Goal: Information Seeking & Learning: Find specific fact

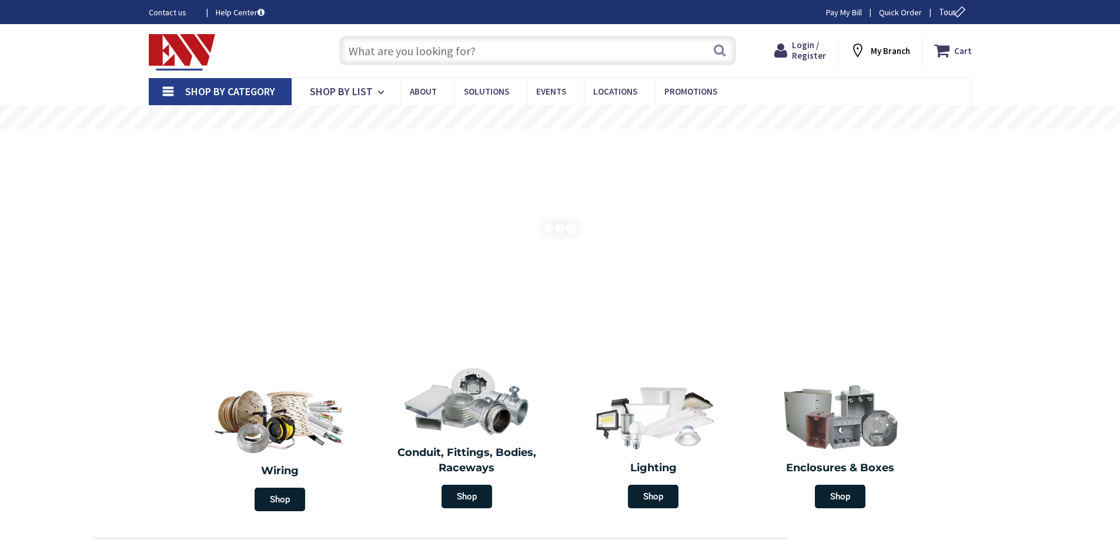
click at [500, 46] on input "text" at bounding box center [537, 50] width 397 height 29
paste input "BRRL"
type input "BRRL"
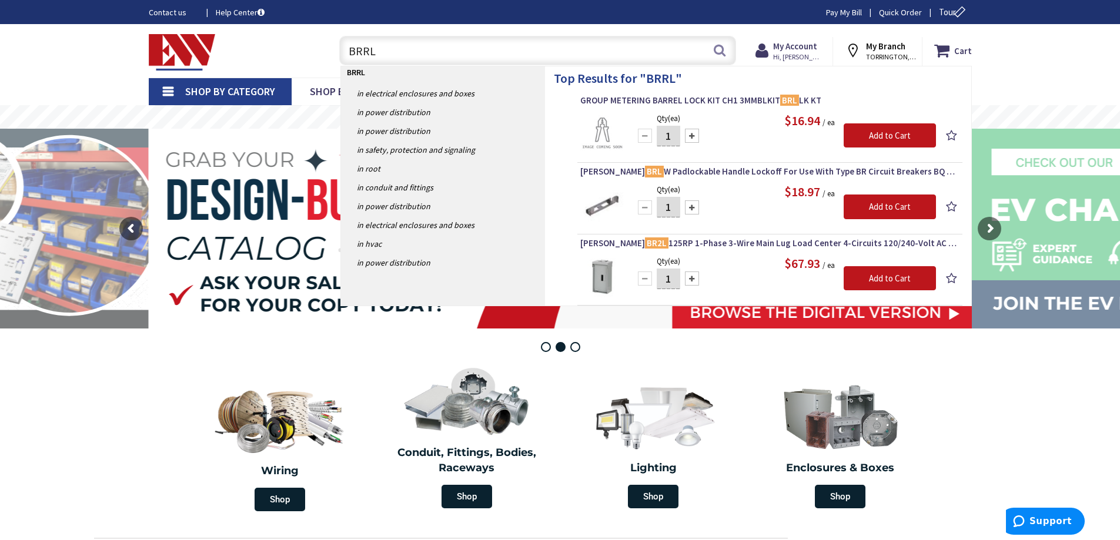
click at [490, 51] on input "BRRL" at bounding box center [537, 50] width 397 height 29
